Goal: Task Accomplishment & Management: Use online tool/utility

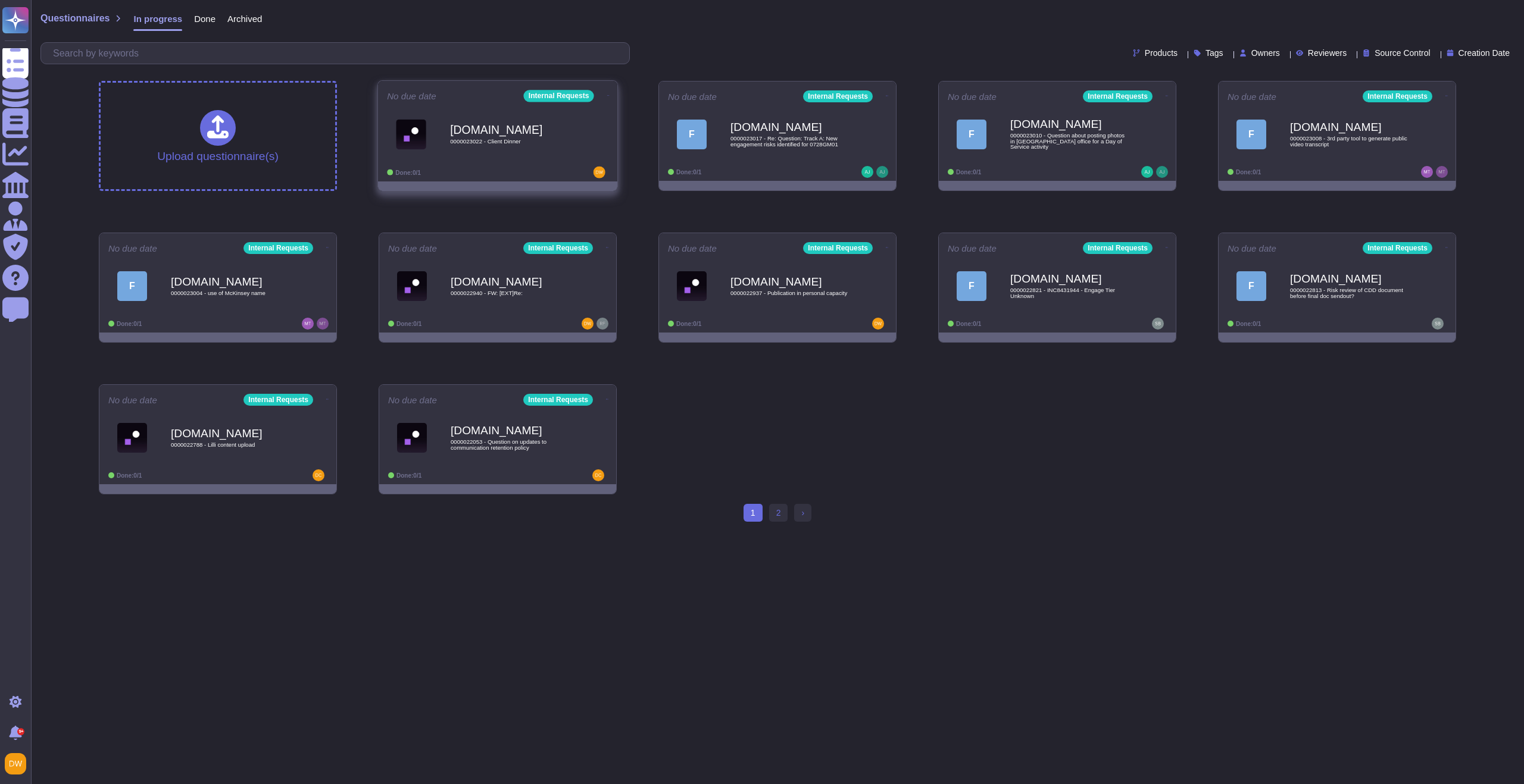
click at [494, 125] on b "[DOMAIN_NAME]" at bounding box center [510, 129] width 120 height 11
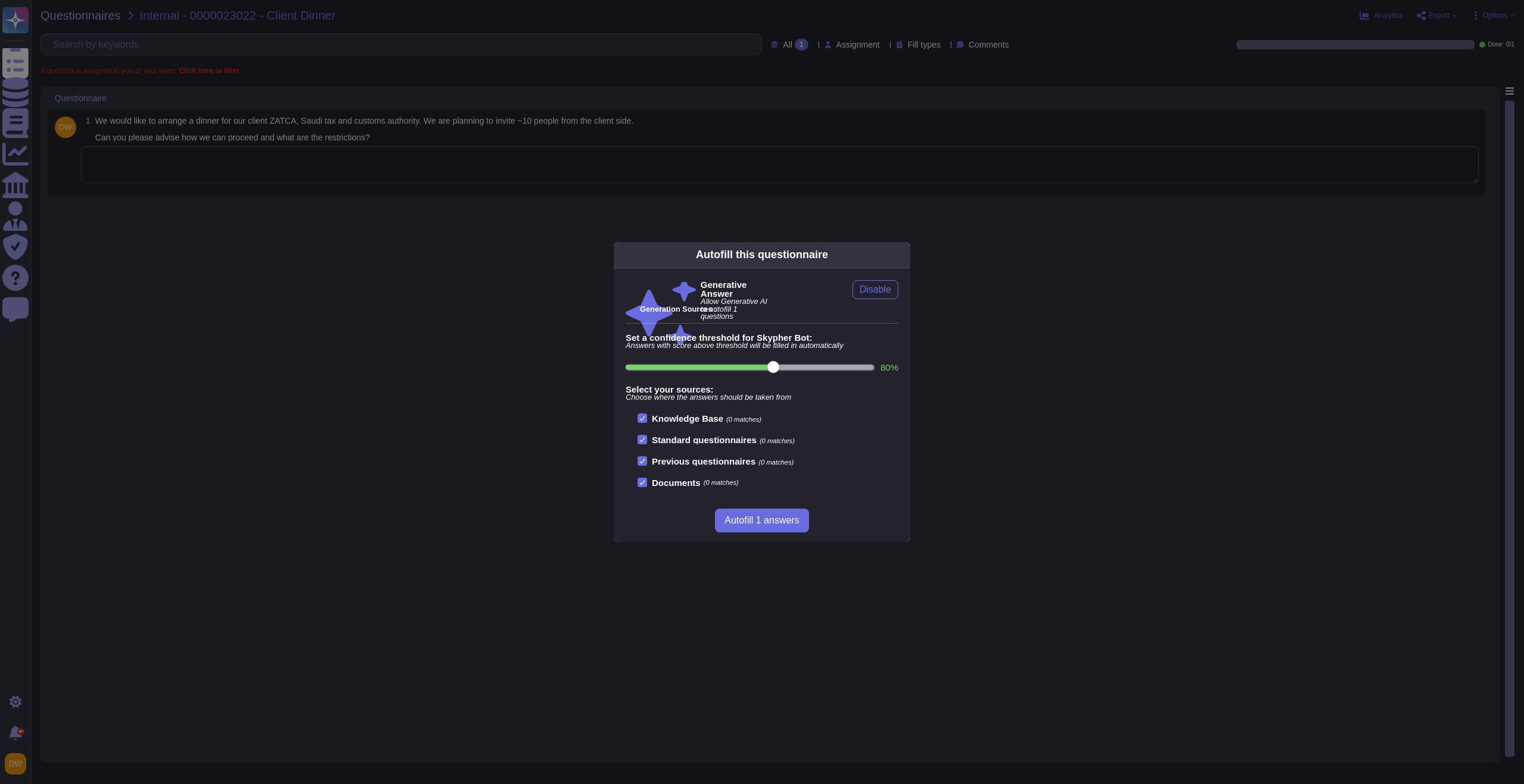
click at [392, 308] on div "Autofill this questionnaire Generative Answer Allow Generative AI to autofill 1…" at bounding box center [762, 392] width 1524 height 784
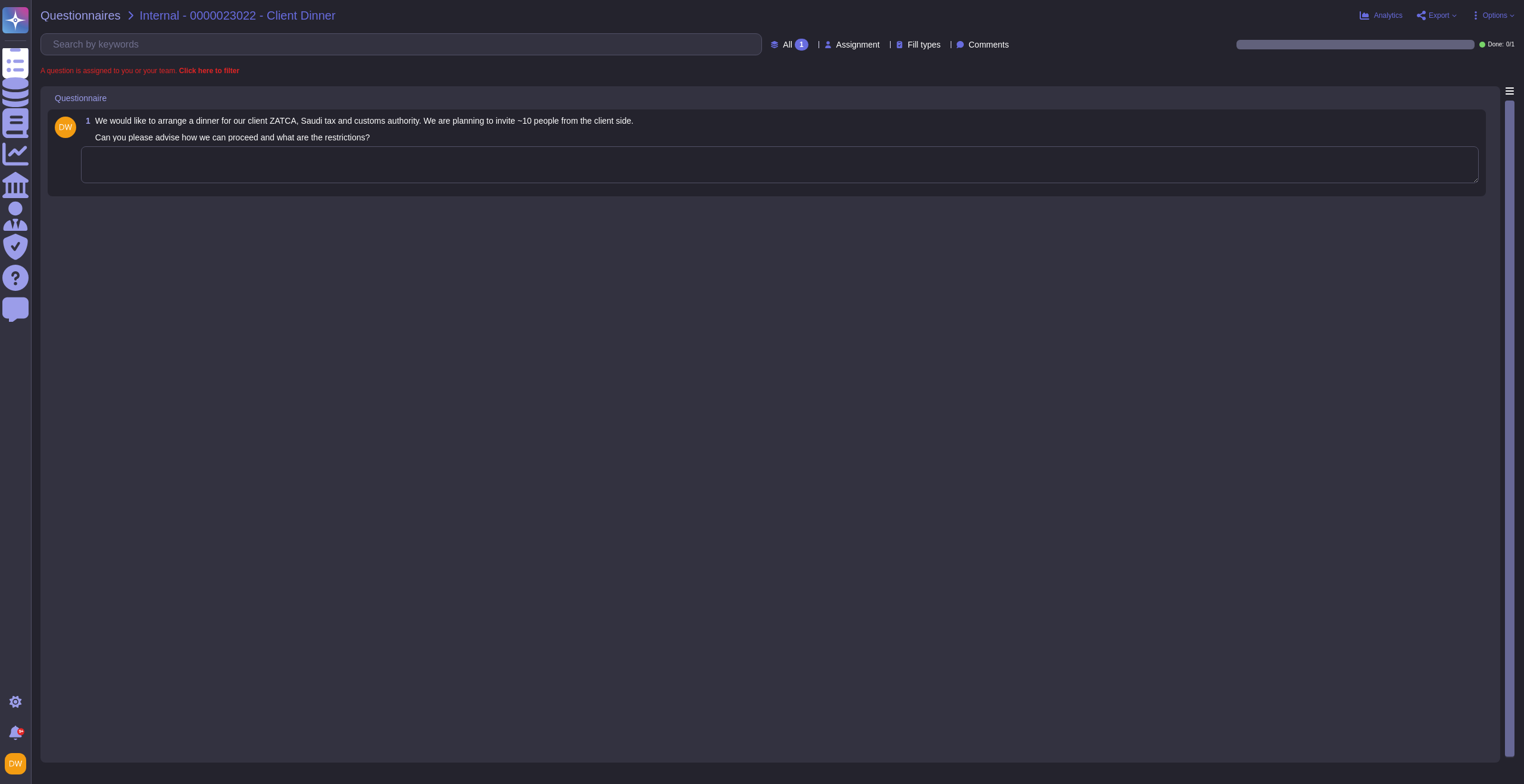
drag, startPoint x: 383, startPoint y: 159, endPoint x: 385, endPoint y: 167, distance: 8.2
click at [383, 165] on textarea at bounding box center [779, 165] width 1397 height 37
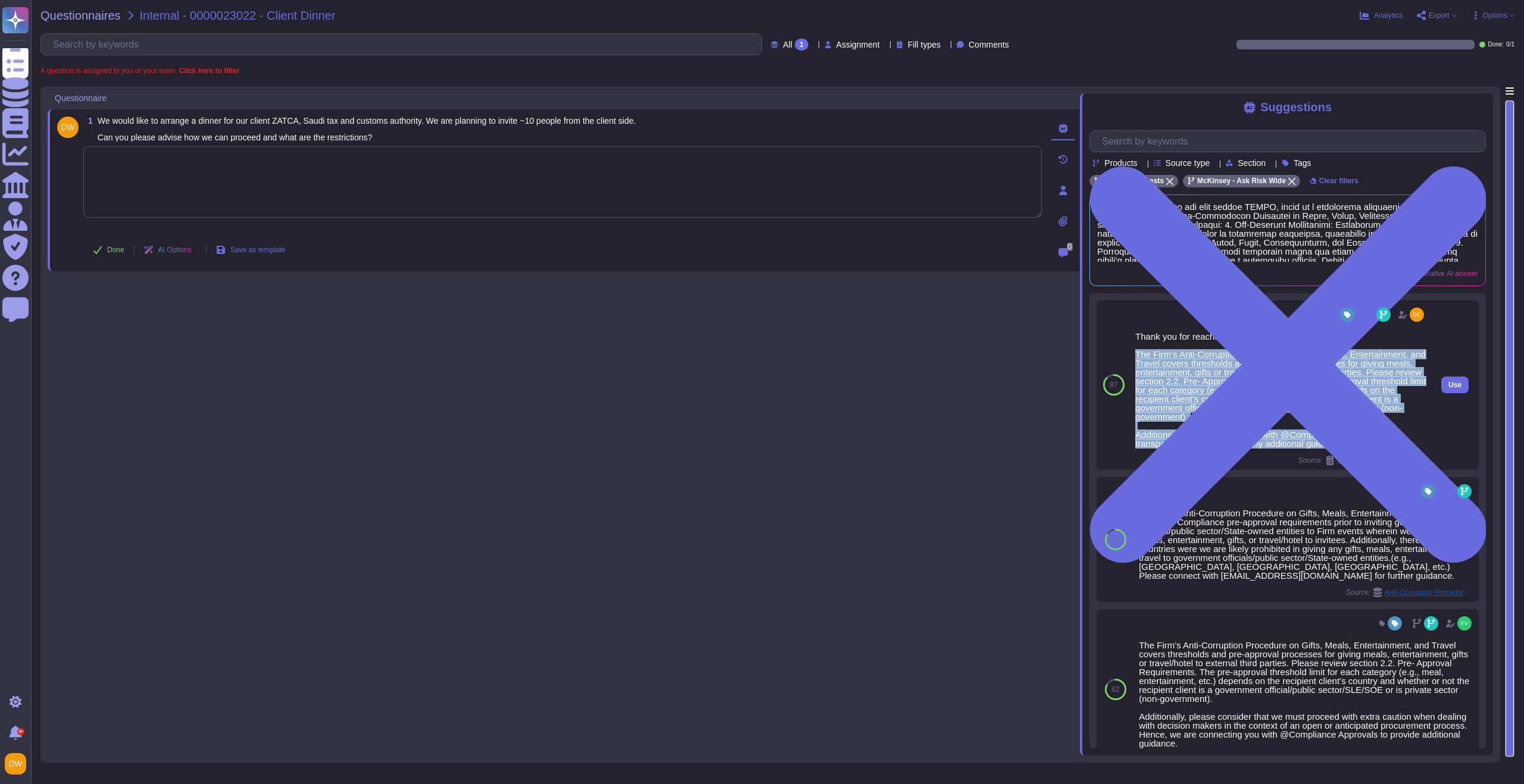
drag, startPoint x: 1135, startPoint y: 354, endPoint x: 1350, endPoint y: 434, distance: 229.4
click at [1361, 444] on div "Thank you for reaching out to the Ask Risk team. The Firm’s Anti-Corruption Pro…" at bounding box center [1280, 390] width 291 height 116
copy div "The Firm’s Anti-Corruption Procedure on Gifts, Meals, Entertainment, and Travel…"
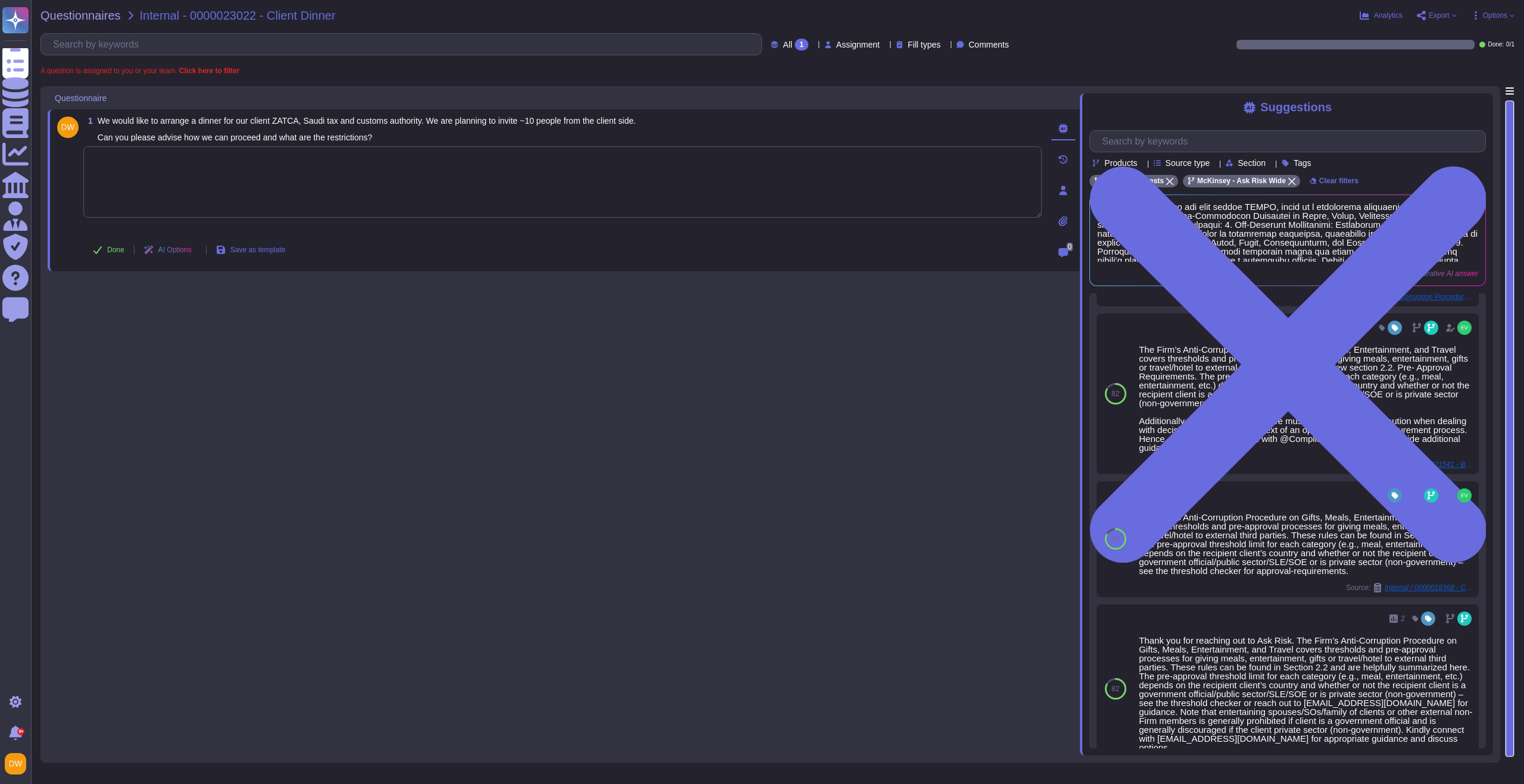
scroll to position [290, 0]
